Goal: Navigation & Orientation: Find specific page/section

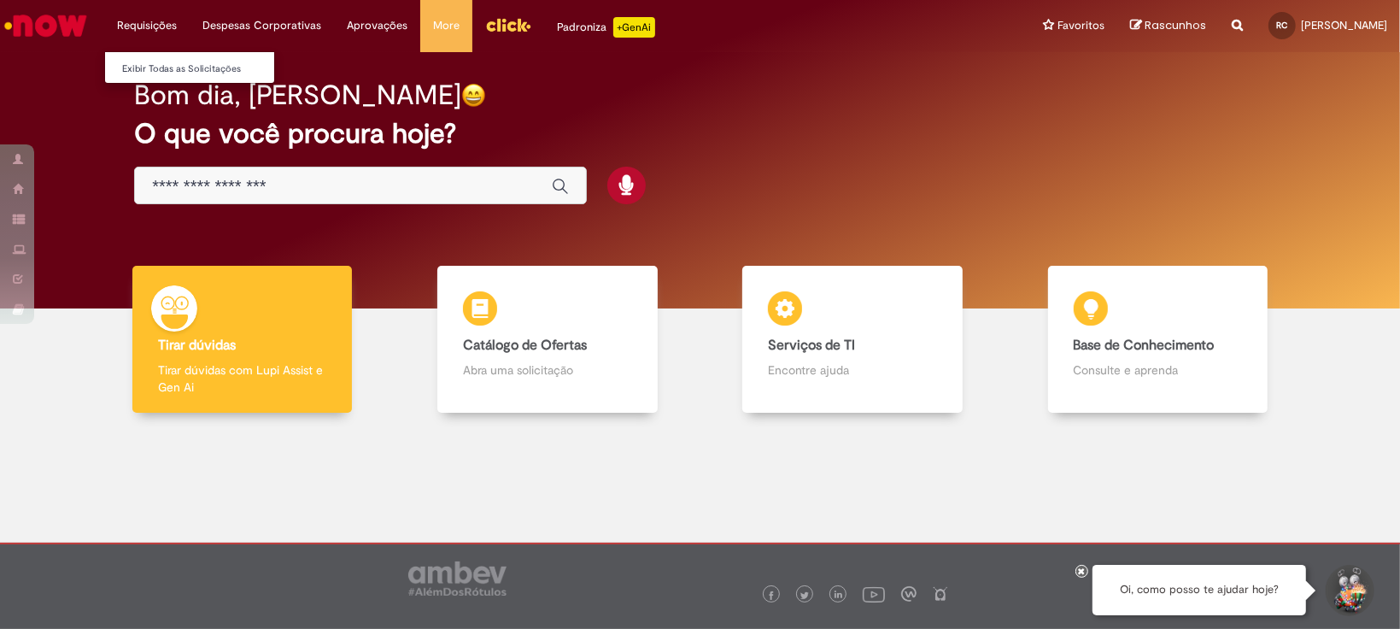
click at [165, 26] on li "Requisições Exibir Todas as Solicitações" at bounding box center [146, 25] width 85 height 51
click at [149, 71] on link "Exibir Todas as Solicitações" at bounding box center [199, 69] width 188 height 19
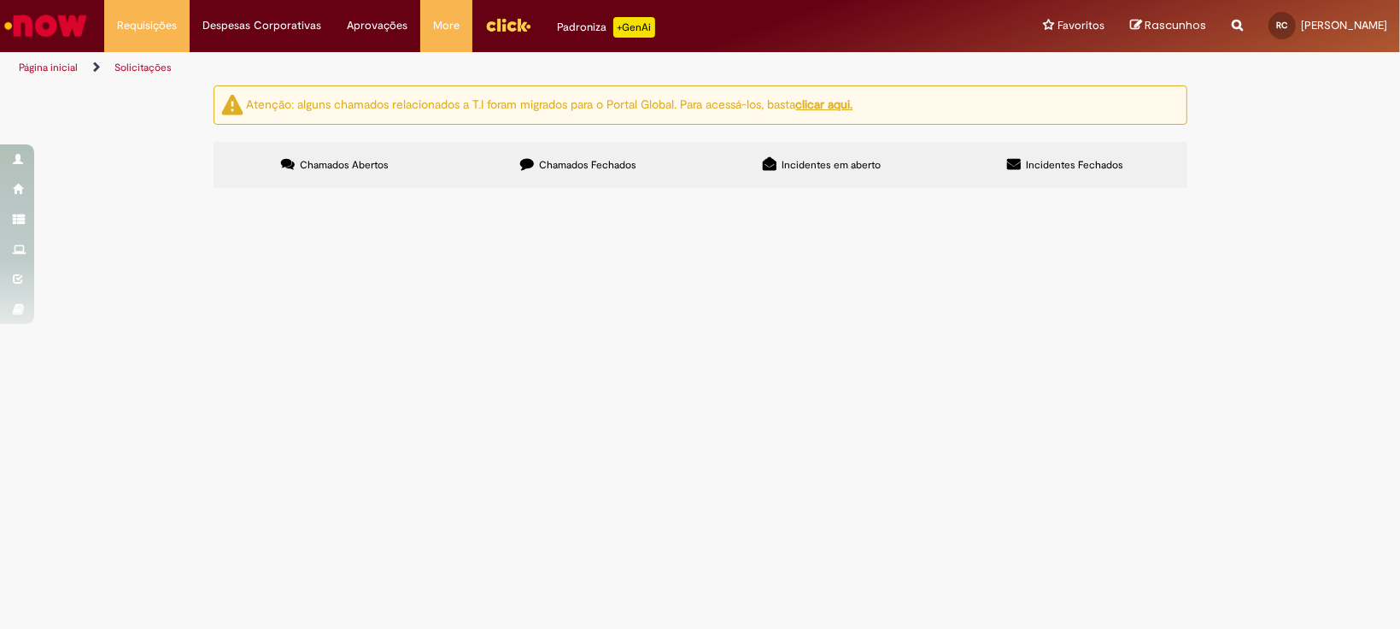
click at [634, 158] on span "Chamados Fechados" at bounding box center [587, 165] width 97 height 14
click at [806, 161] on span "Incidentes em aberto" at bounding box center [830, 165] width 99 height 14
click at [986, 168] on label "Incidentes Fechados" at bounding box center [1065, 165] width 243 height 46
click at [550, 165] on span "Chamados Fechados" at bounding box center [587, 165] width 97 height 14
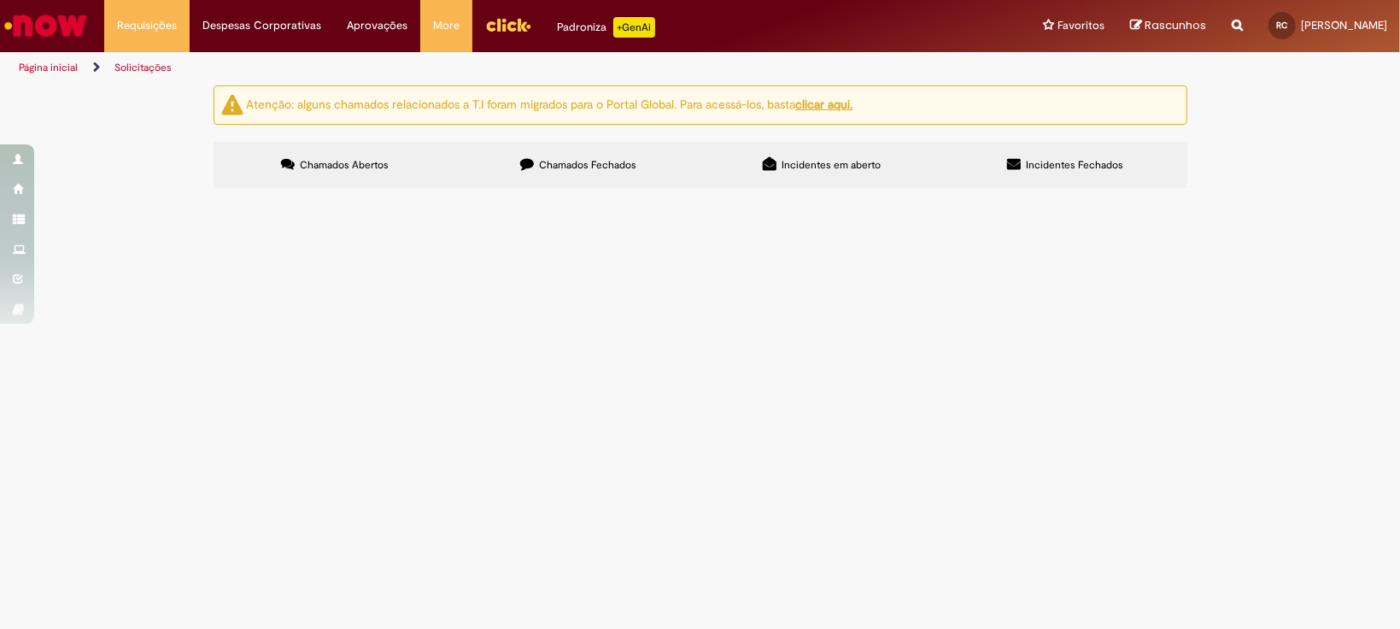
click at [0, 0] on div at bounding box center [0, 0] width 0 height 0
click at [0, 0] on button at bounding box center [0, 0] width 0 height 0
click at [383, 152] on label "Chamados Abertos" at bounding box center [335, 165] width 243 height 46
click at [0, 0] on button at bounding box center [0, 0] width 0 height 0
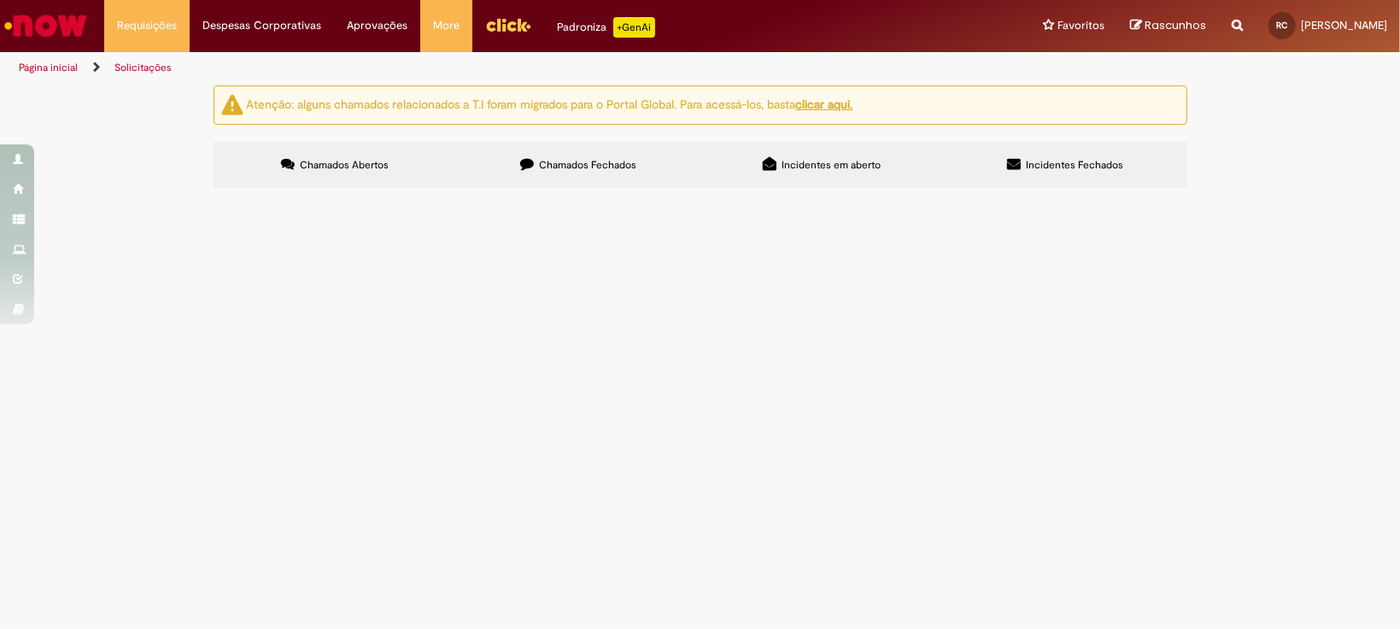
click at [0, 0] on button at bounding box center [0, 0] width 0 height 0
click at [834, 186] on label "Incidentes em aberto" at bounding box center [821, 165] width 243 height 46
click at [1045, 159] on span "Incidentes Fechados" at bounding box center [1074, 165] width 97 height 14
click at [190, 28] on li "Aprovações Exibir todas as aprovações" at bounding box center [146, 25] width 85 height 51
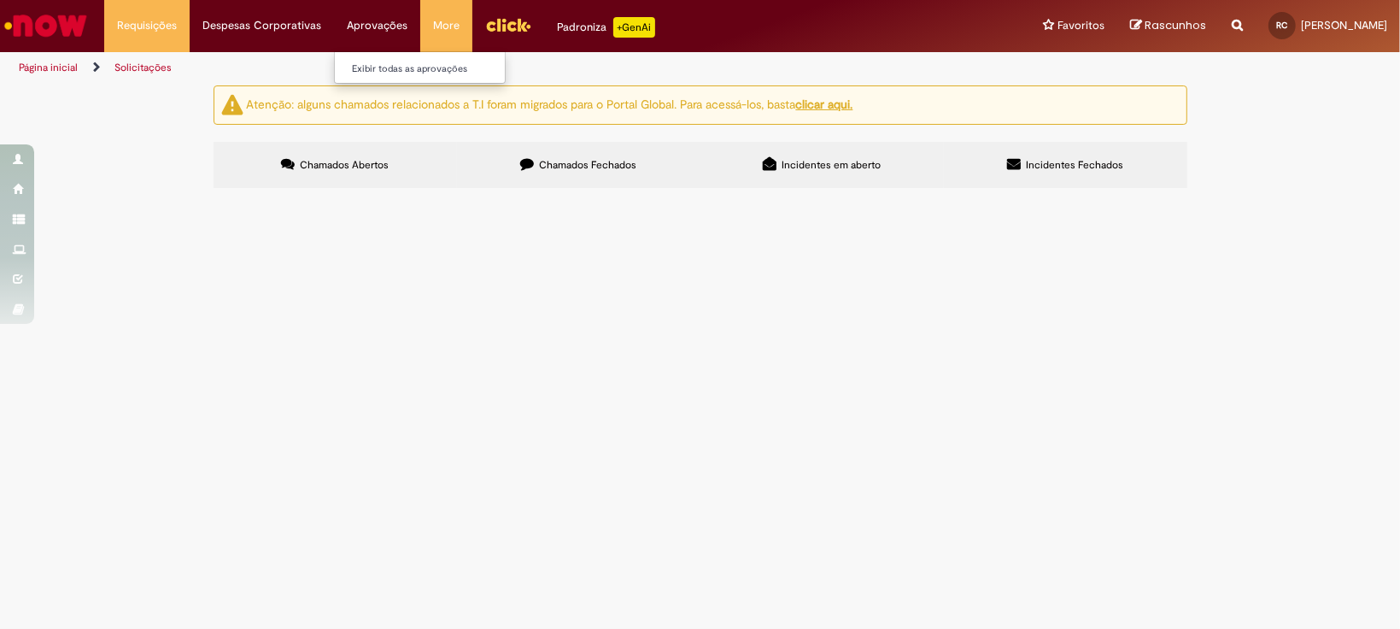
click at [359, 57] on li "Exibir todas as aprovações" at bounding box center [429, 67] width 188 height 22
click at [358, 61] on link "Exibir todas as aprovações" at bounding box center [429, 69] width 188 height 19
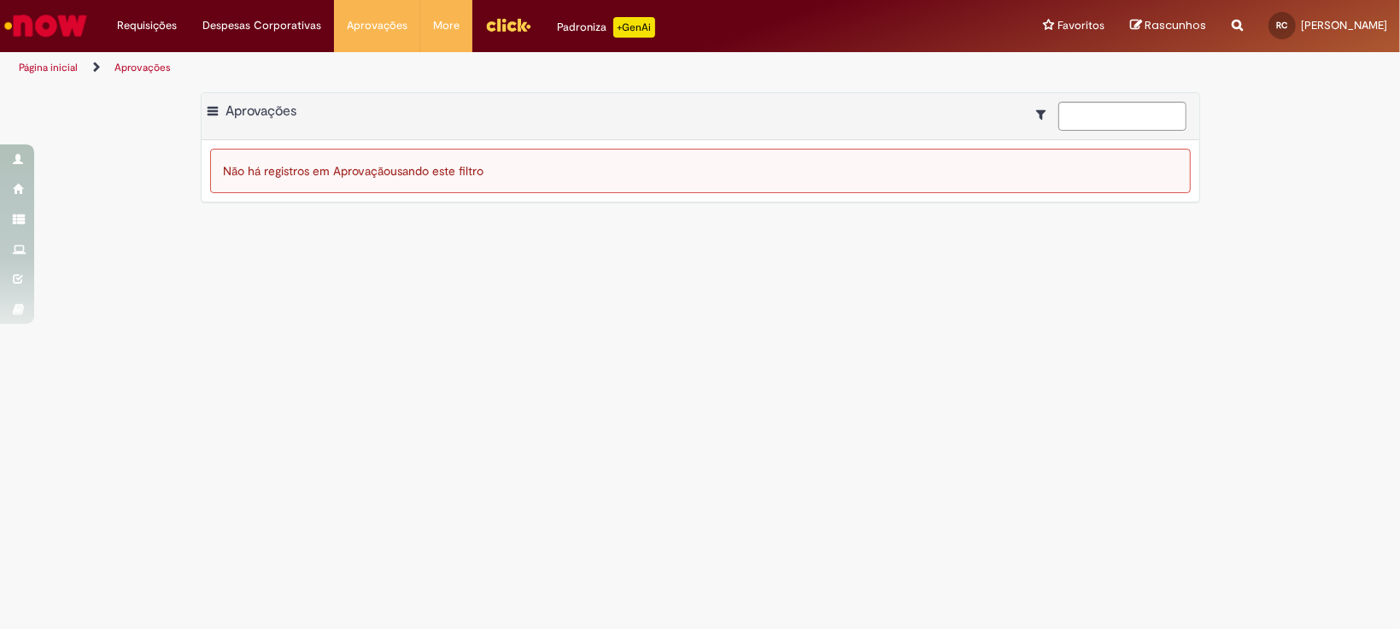
click at [54, 35] on img "Ir para a Homepage" at bounding box center [46, 26] width 88 height 34
